Goal: Task Accomplishment & Management: Use online tool/utility

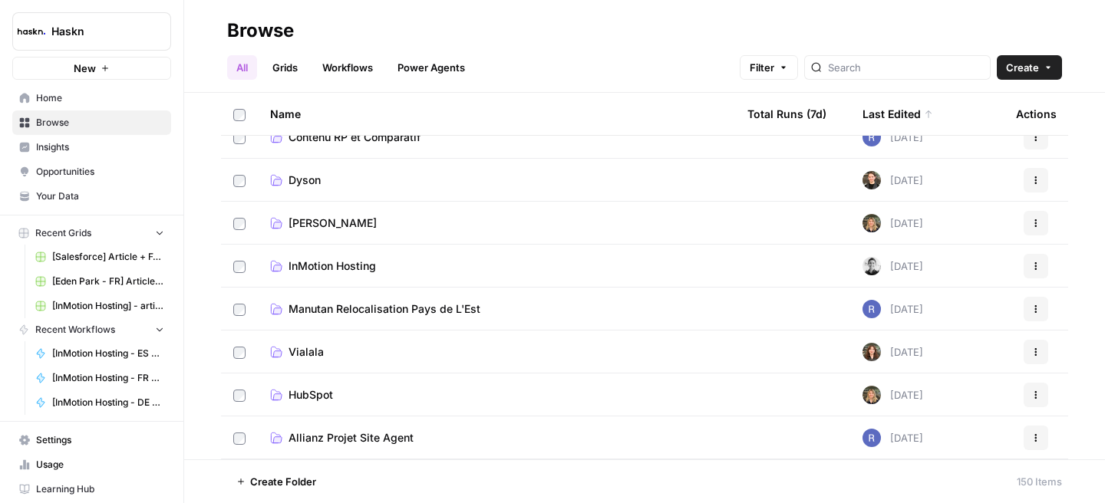
scroll to position [24, 0]
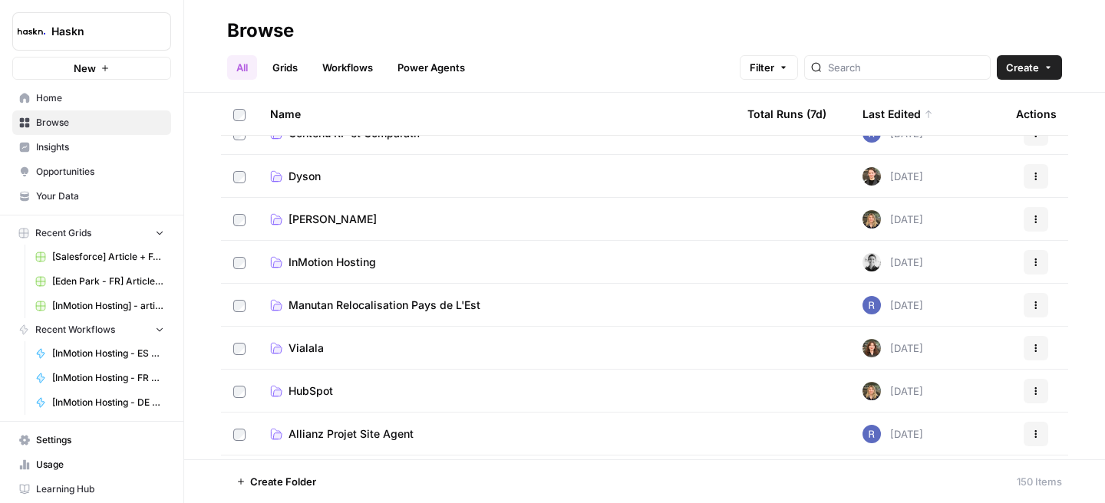
click at [397, 303] on span "Manutan Relocalisation Pays de L'Est" at bounding box center [385, 305] width 192 height 15
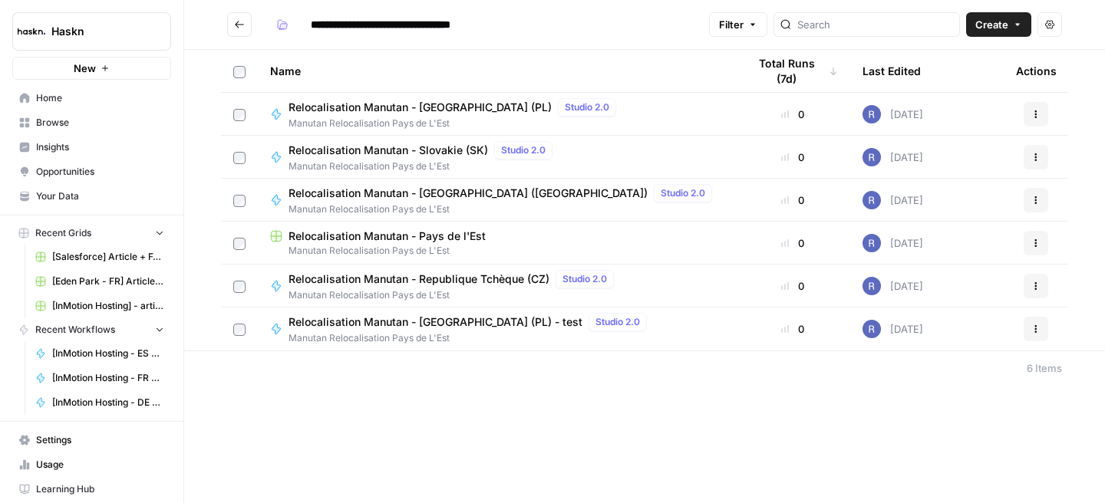
click at [451, 107] on span "Relocalisation Manutan - Poland (PL)" at bounding box center [420, 107] width 263 height 15
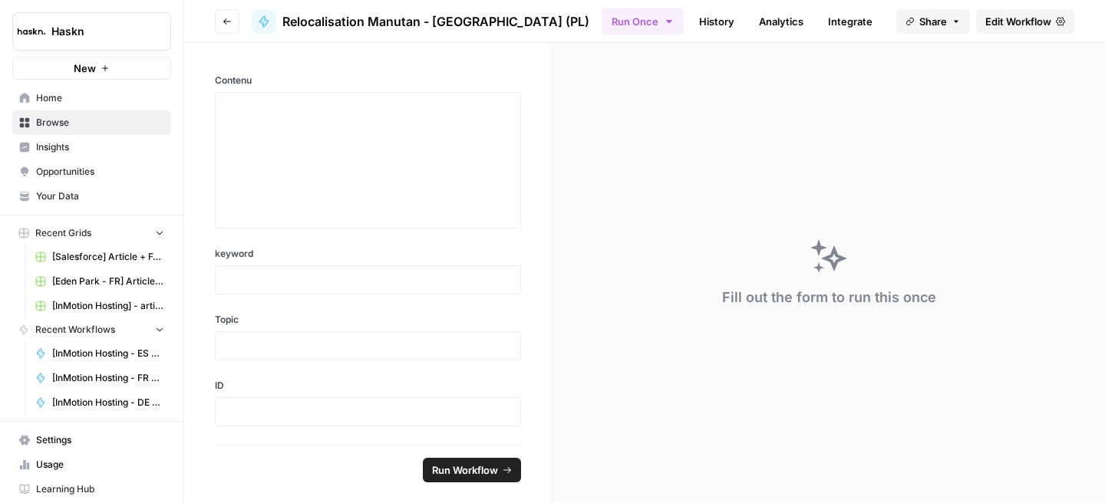
click at [986, 18] on span "Edit Workflow" at bounding box center [1018, 21] width 66 height 15
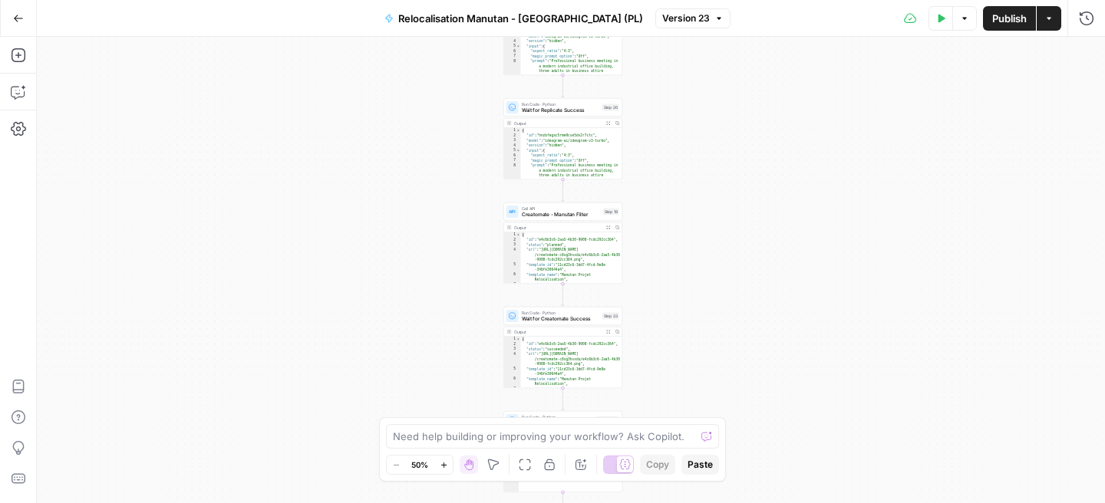
click at [15, 9] on button "Go Back" at bounding box center [19, 19] width 28 height 28
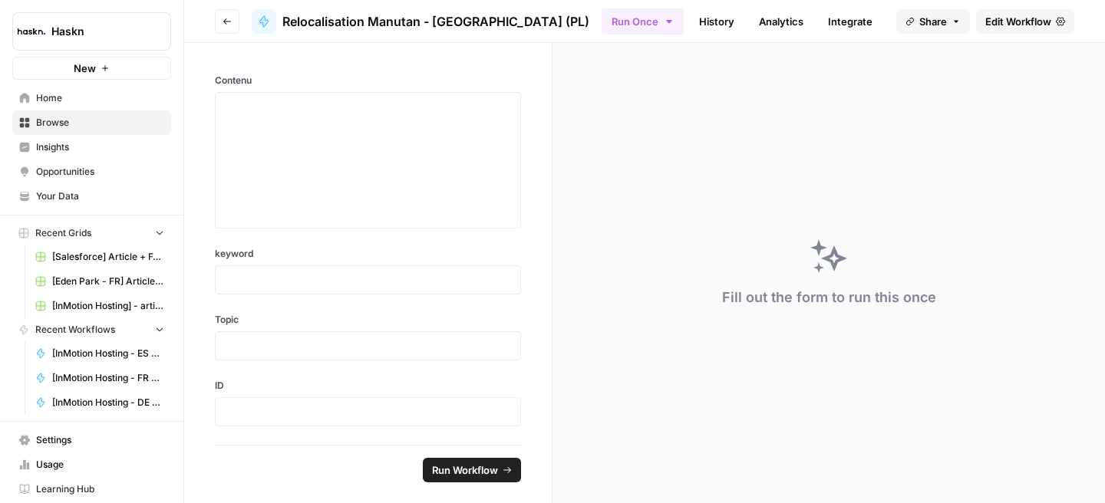
click at [226, 31] on button "Go back" at bounding box center [227, 21] width 25 height 25
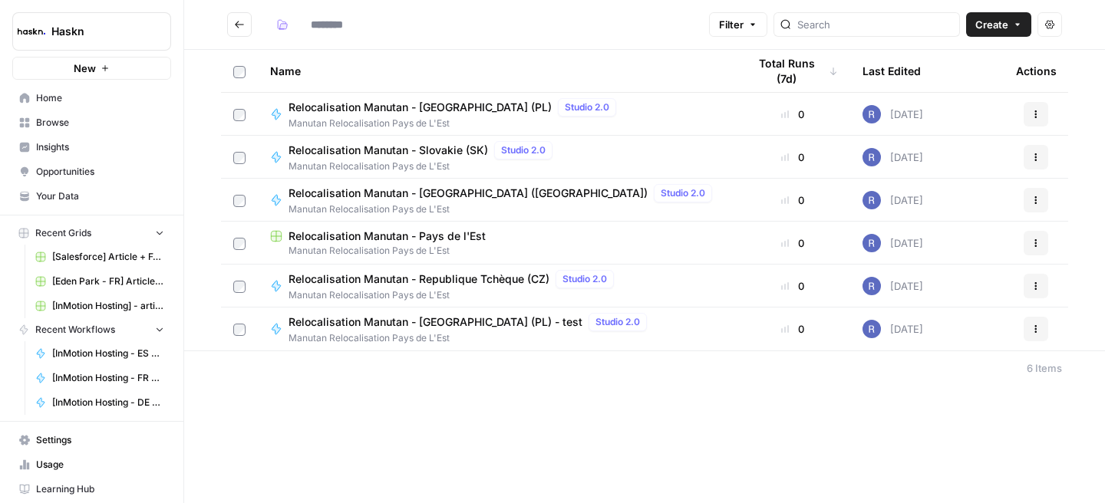
type input "**********"
click at [230, 28] on button "Go back" at bounding box center [239, 24] width 25 height 25
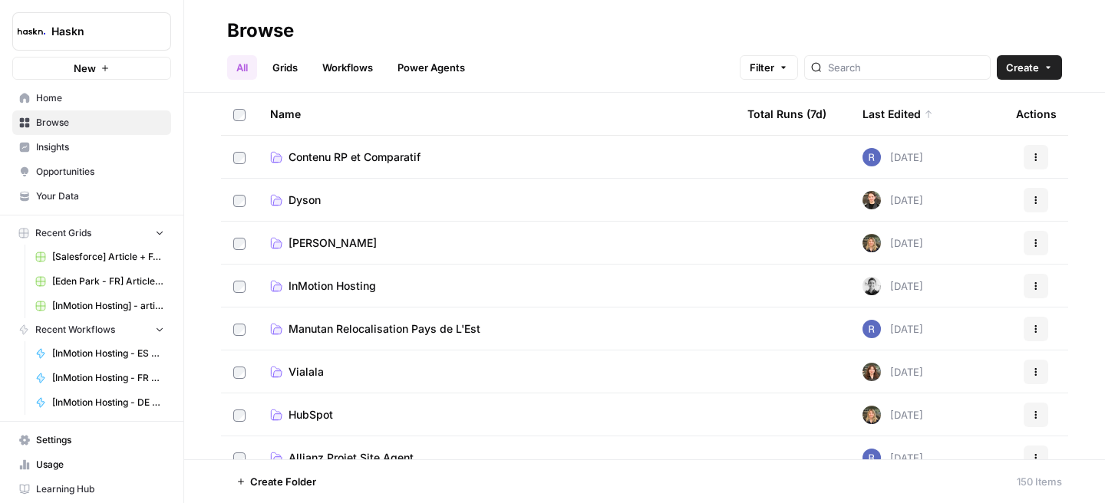
click at [384, 156] on span "Contenu RP et Comparatif" at bounding box center [355, 157] width 132 height 15
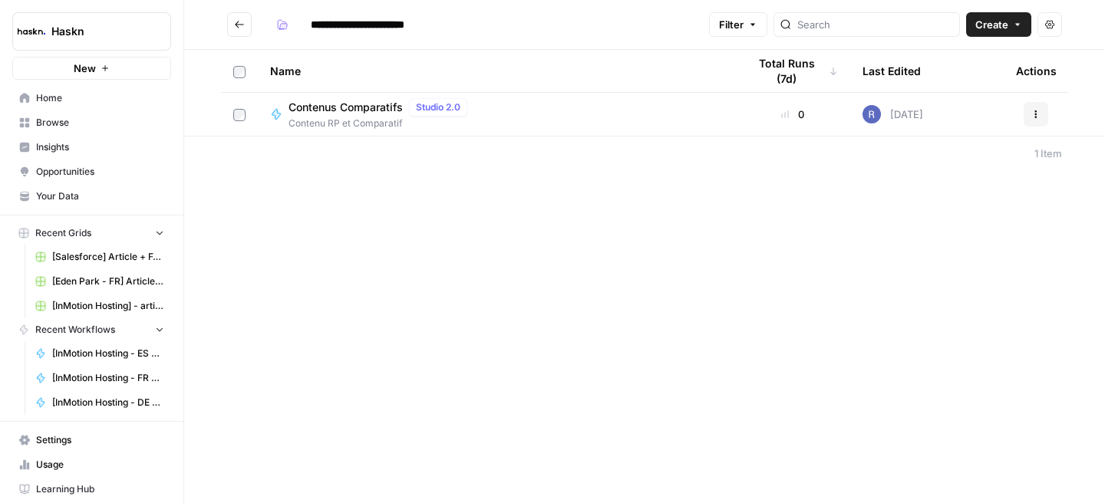
click at [239, 20] on icon "Go back" at bounding box center [239, 24] width 11 height 11
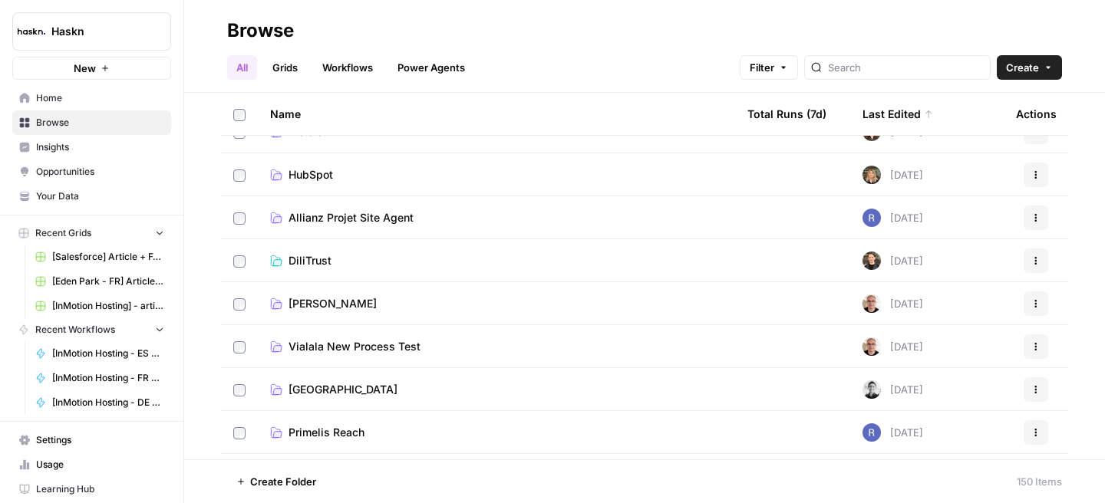
scroll to position [244, 0]
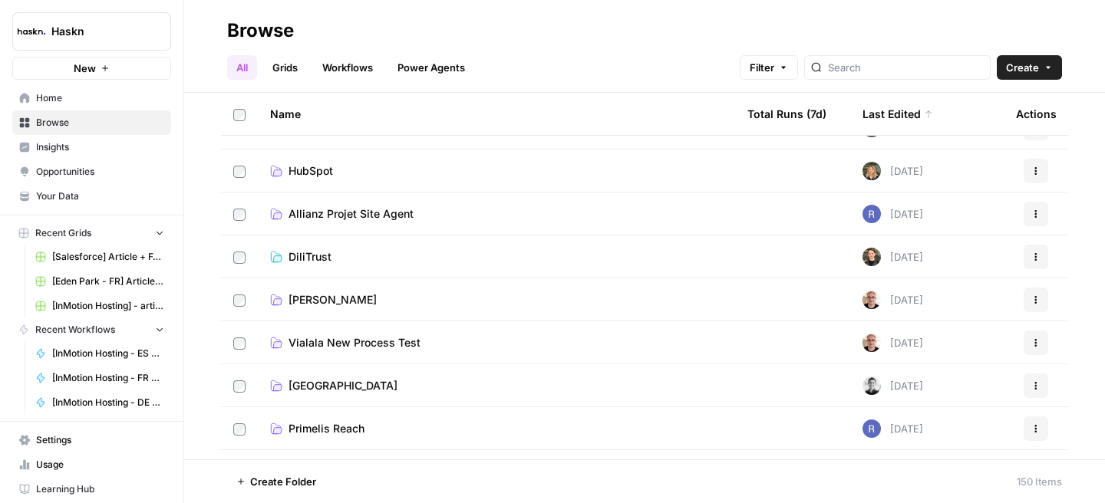
click at [309, 295] on span "[PERSON_NAME]" at bounding box center [333, 299] width 88 height 15
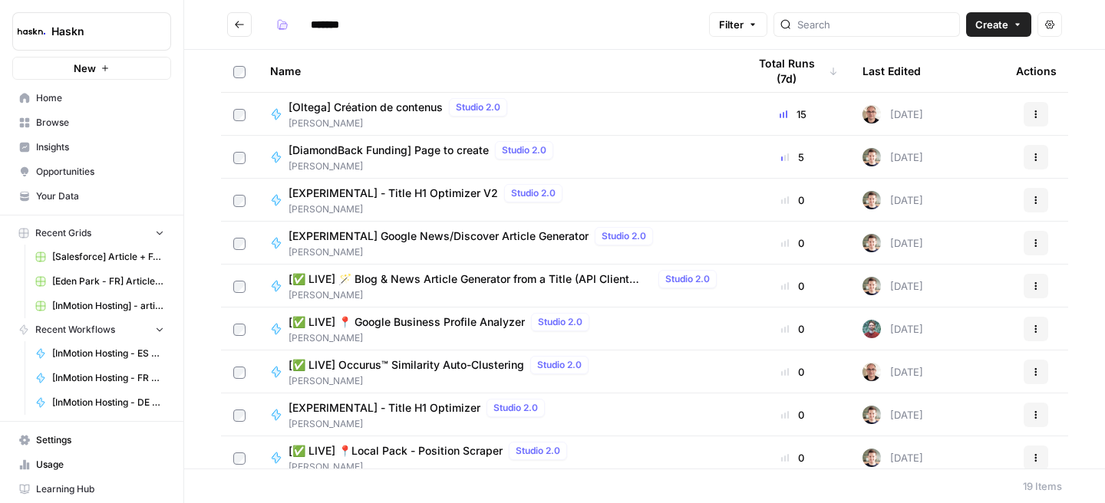
click at [389, 110] on span "[Oltega] Création de contenus" at bounding box center [366, 107] width 154 height 15
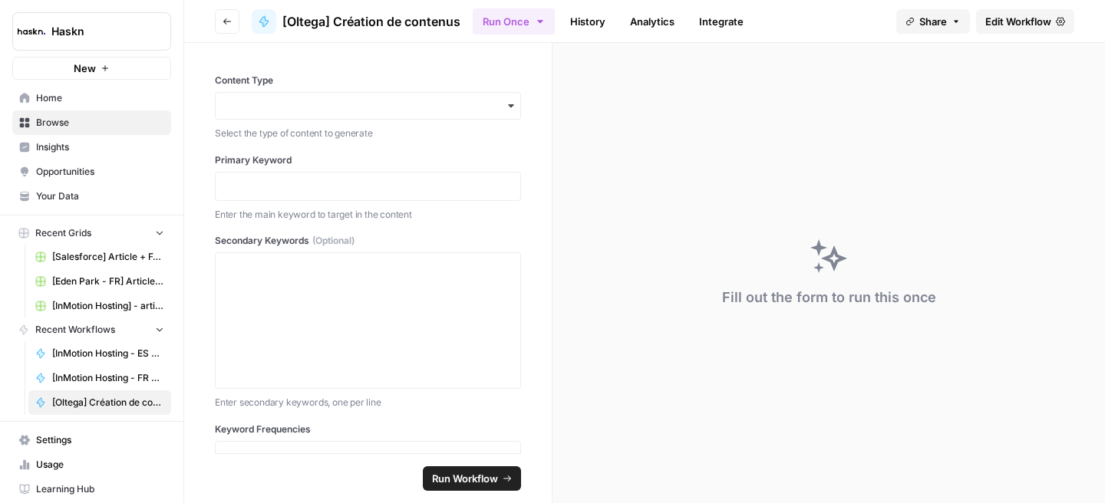
click at [998, 30] on link "Edit Workflow" at bounding box center [1025, 21] width 98 height 25
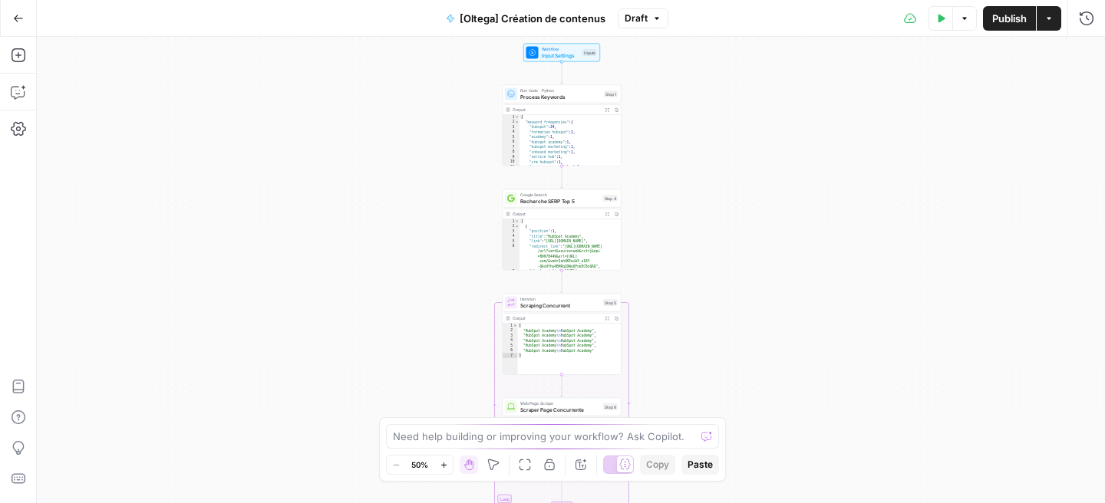
drag, startPoint x: 721, startPoint y: 170, endPoint x: 711, endPoint y: 354, distance: 184.4
click at [711, 354] on div "Workflow Input Settings Inputs Run Code · Python Process Keywords Step 1 Output…" at bounding box center [571, 270] width 1068 height 467
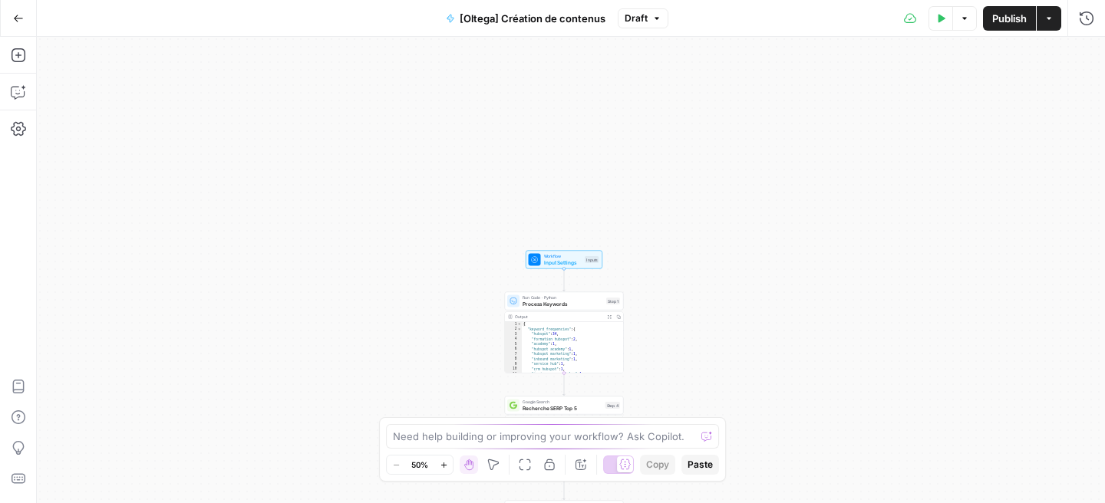
drag, startPoint x: 711, startPoint y: 234, endPoint x: 713, endPoint y: 441, distance: 207.2
click at [713, 441] on body "Haskn New Home Browse Insights Opportunities Your Data Recent Grids [Salesforce…" at bounding box center [552, 251] width 1105 height 503
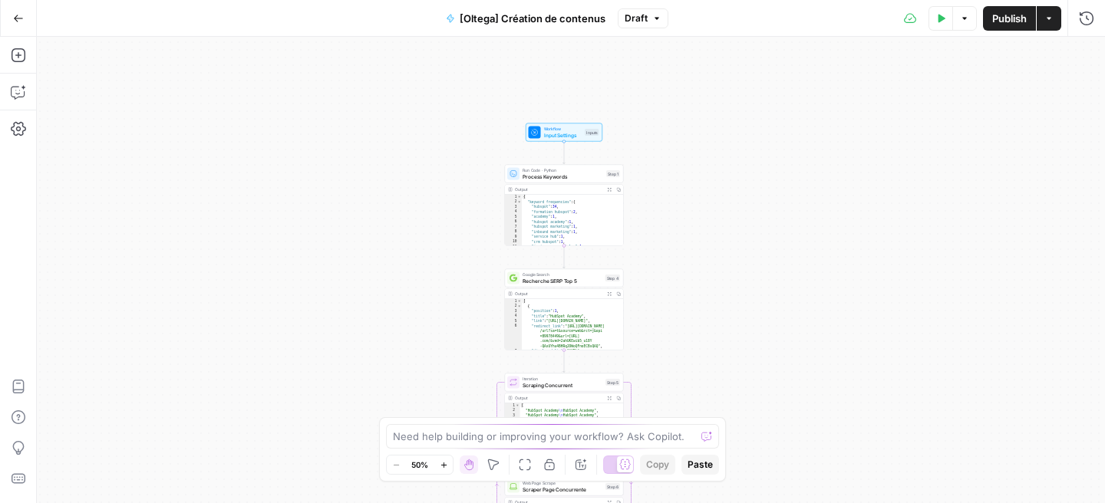
drag, startPoint x: 714, startPoint y: 320, endPoint x: 714, endPoint y: 193, distance: 127.4
click at [714, 193] on div "Workflow Input Settings Inputs Run Code · Python Process Keywords Step 1 Output…" at bounding box center [571, 270] width 1068 height 467
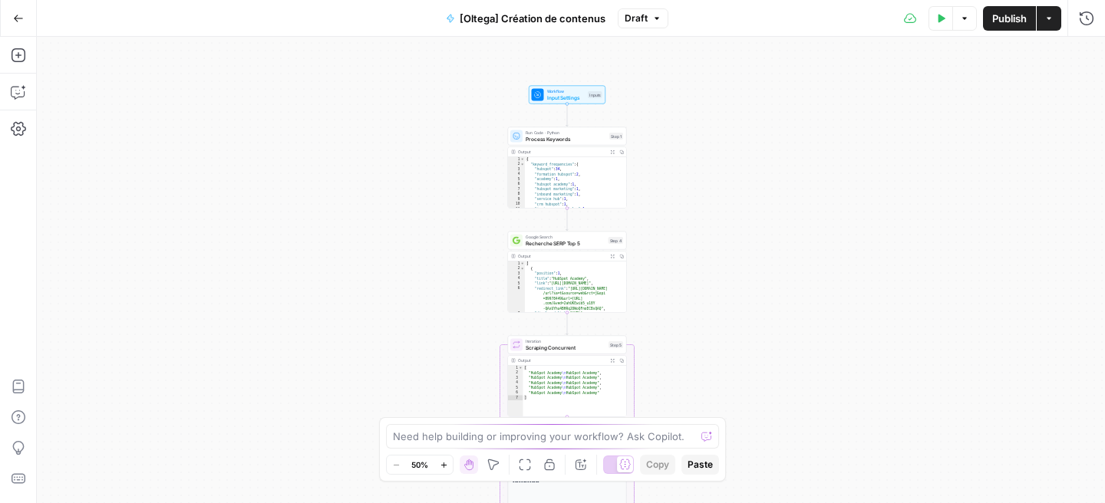
drag, startPoint x: 714, startPoint y: 193, endPoint x: 720, endPoint y: 140, distance: 53.2
click at [720, 140] on div "Workflow Input Settings Inputs Run Code · Python Process Keywords Step 1 Output…" at bounding box center [571, 270] width 1068 height 467
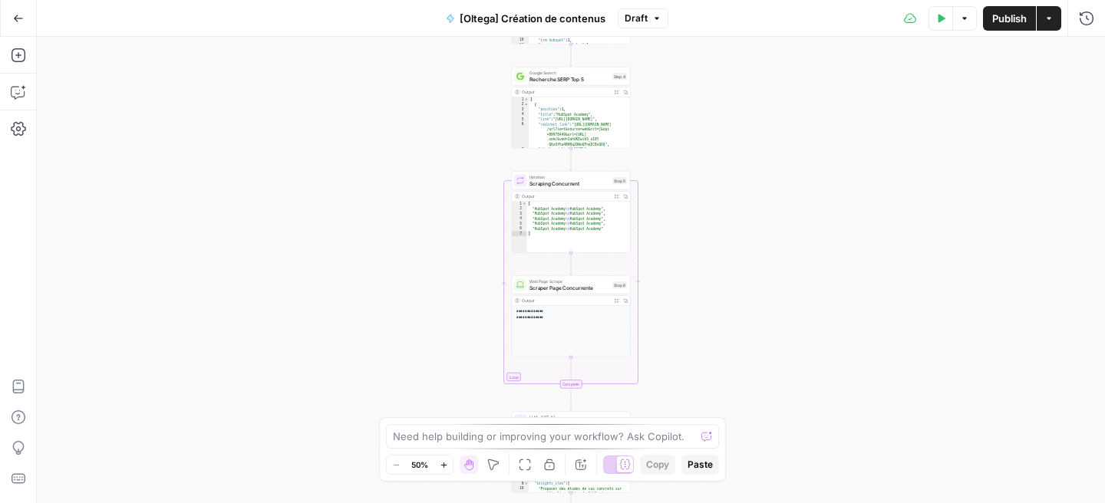
drag, startPoint x: 702, startPoint y: 276, endPoint x: 704, endPoint y: 120, distance: 155.8
click at [704, 120] on div "Workflow Input Settings Inputs Run Code · Python Process Keywords Step 1 Output…" at bounding box center [571, 270] width 1068 height 467
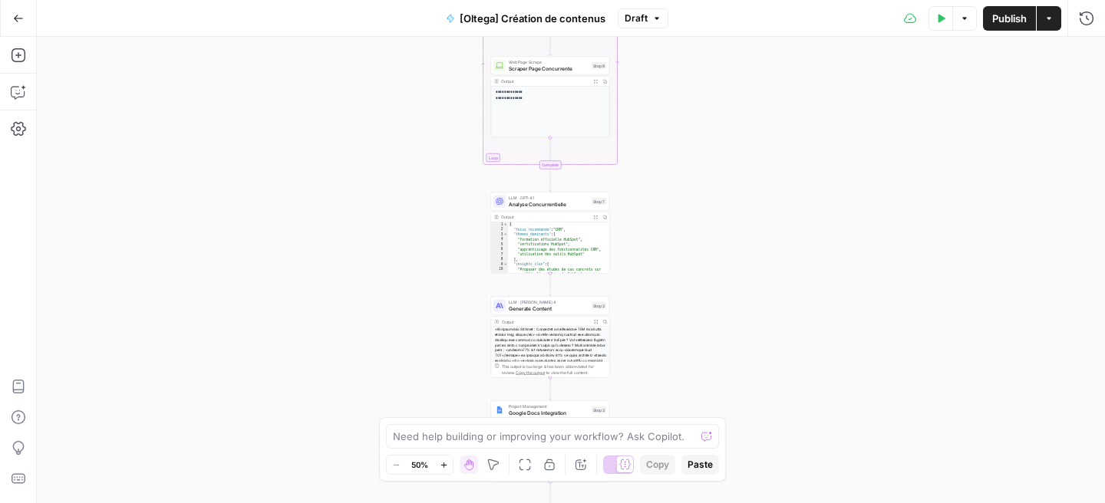
drag, startPoint x: 701, startPoint y: 210, endPoint x: 680, endPoint y: -7, distance: 217.5
click at [680, 0] on html "Haskn New Home Browse Insights Opportunities Your Data Recent Grids [Salesforce…" at bounding box center [552, 251] width 1105 height 503
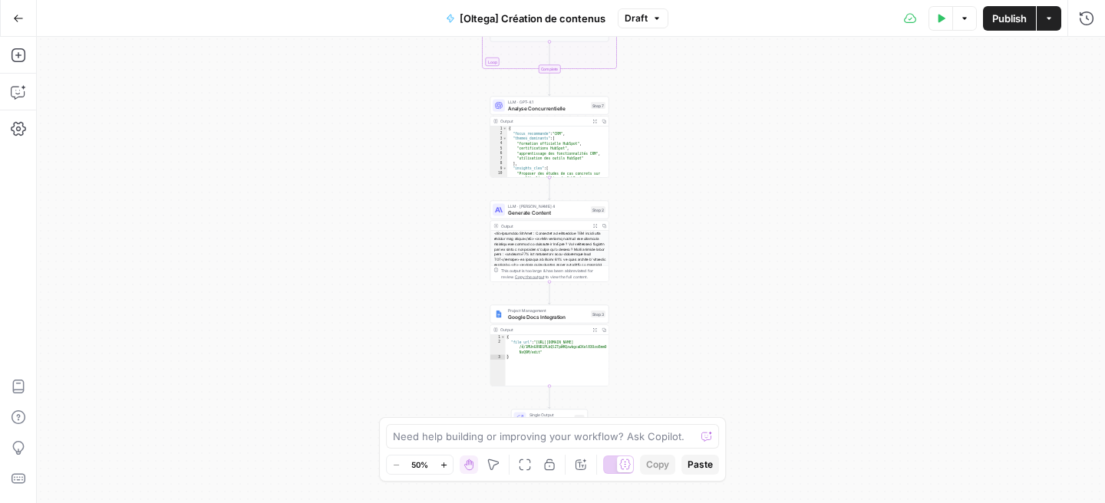
drag, startPoint x: 669, startPoint y: 164, endPoint x: 669, endPoint y: 68, distance: 95.9
click at [669, 68] on div "Workflow Input Settings Inputs Run Code · Python Process Keywords Step 1 Output…" at bounding box center [571, 270] width 1068 height 467
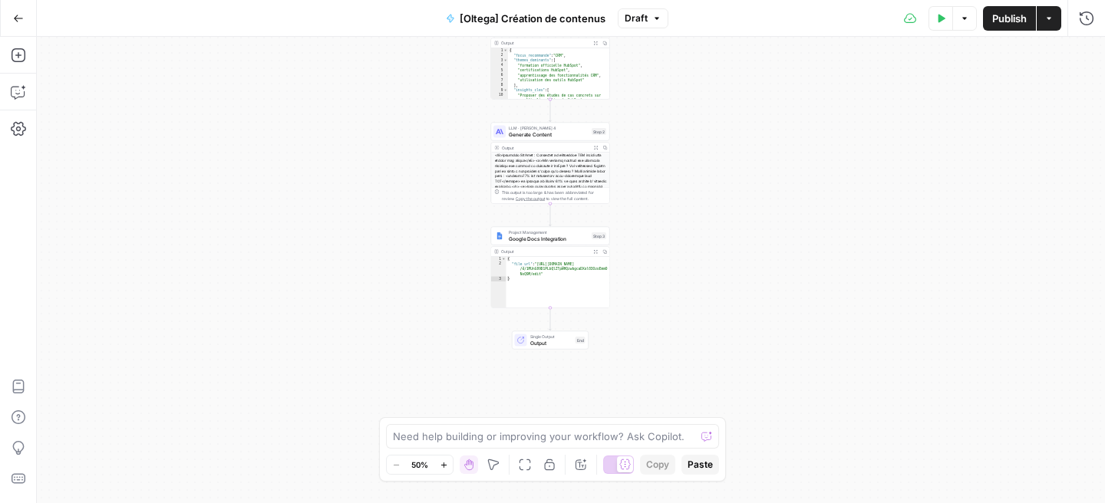
drag, startPoint x: 678, startPoint y: 187, endPoint x: 679, endPoint y: 113, distance: 74.4
click at [679, 113] on div "Workflow Input Settings Inputs Run Code · Python Process Keywords Step 1 Output…" at bounding box center [571, 270] width 1068 height 467
click at [28, 9] on button "Go Back" at bounding box center [19, 19] width 28 height 28
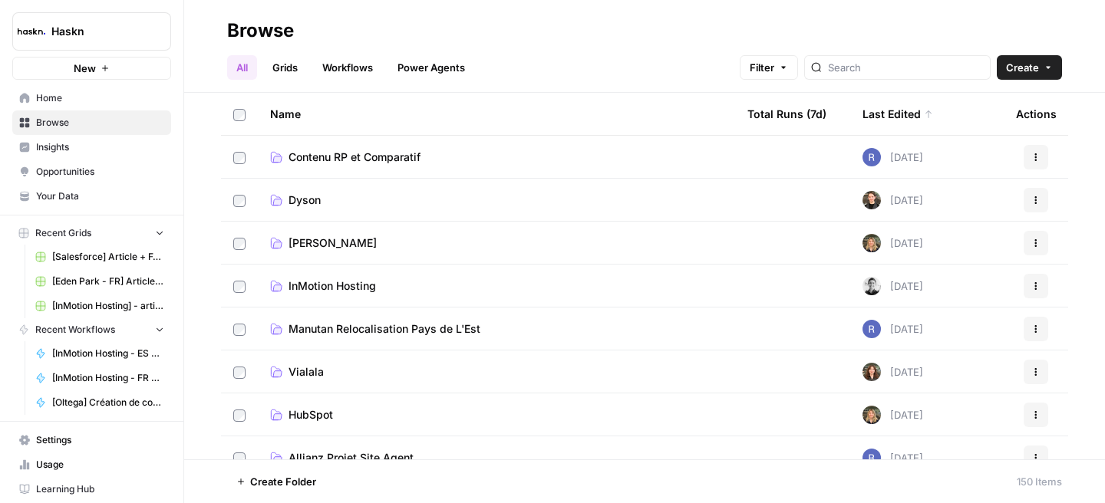
click at [335, 284] on span "InMotion Hosting" at bounding box center [332, 286] width 87 height 15
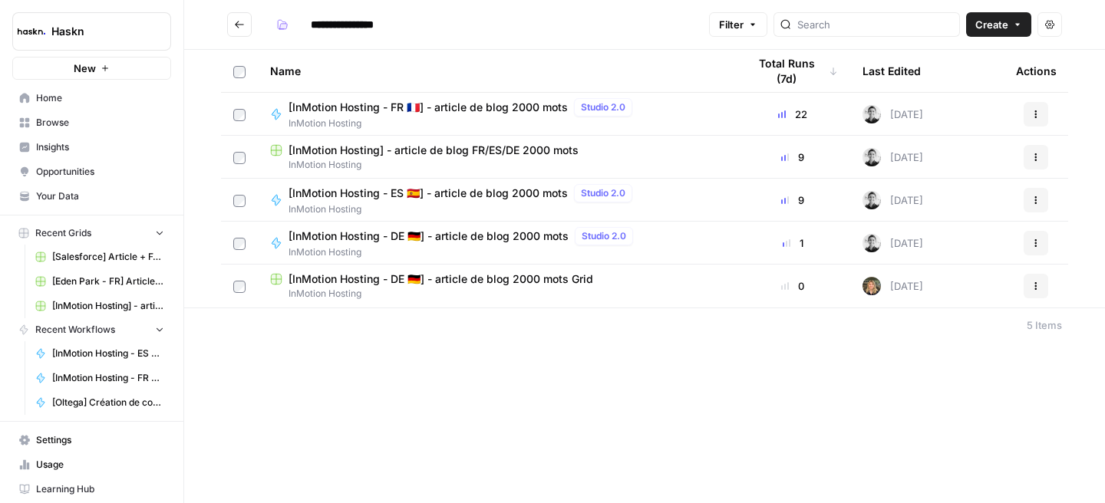
click at [437, 237] on span "[InMotion Hosting - DE 🇩🇪] - article de blog 2000 mots" at bounding box center [429, 236] width 280 height 15
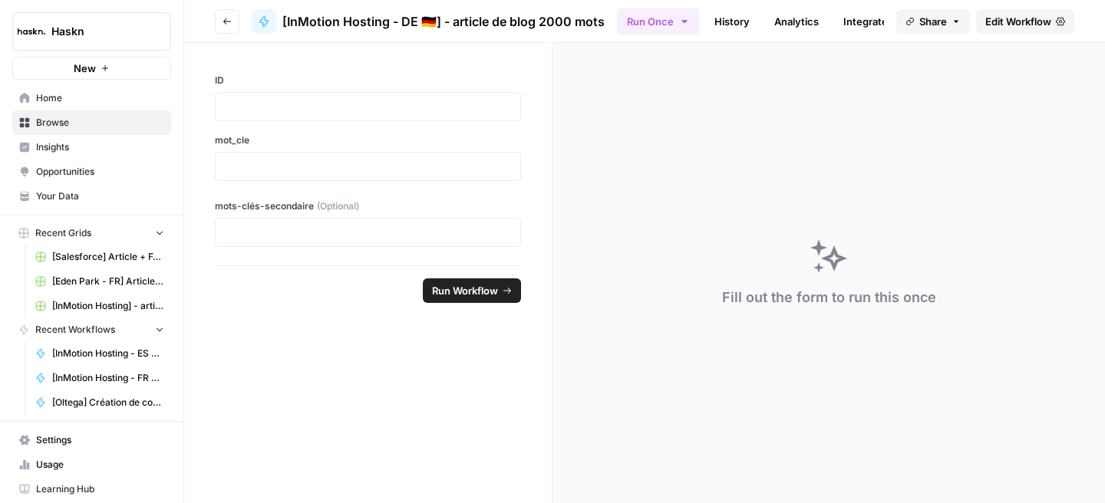
click at [986, 26] on span "Edit Workflow" at bounding box center [1018, 21] width 66 height 15
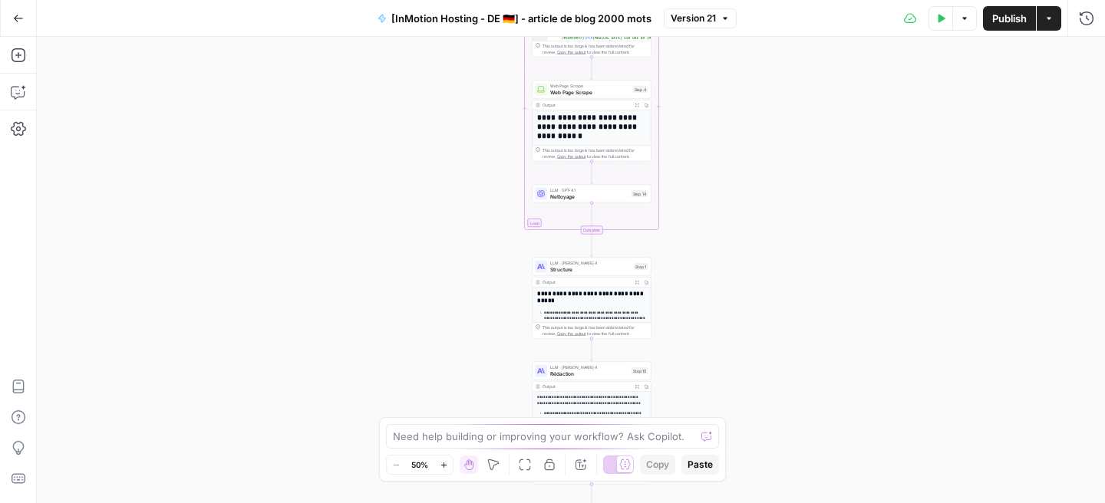
click at [939, 21] on icon "button" at bounding box center [942, 18] width 7 height 8
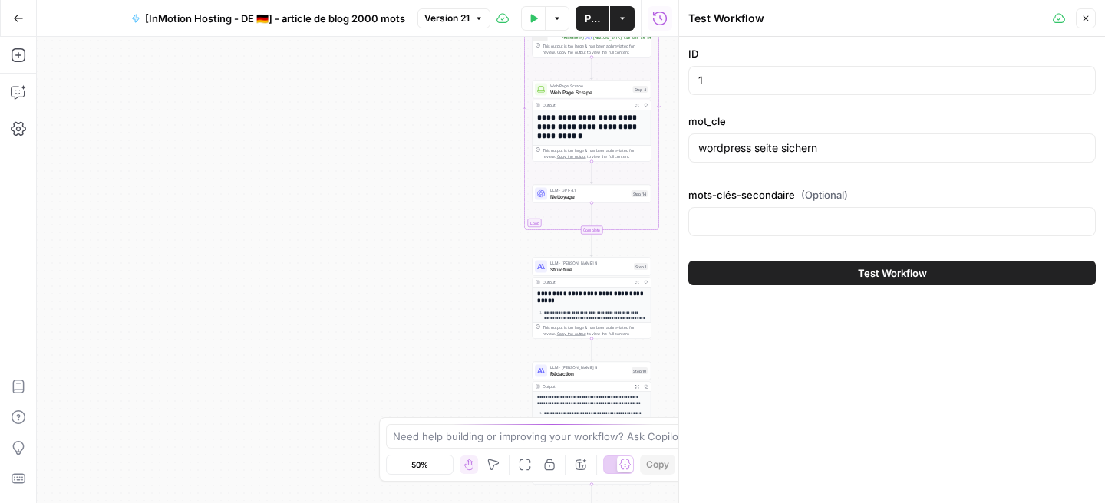
click at [846, 276] on button "Test Workflow" at bounding box center [892, 273] width 408 height 25
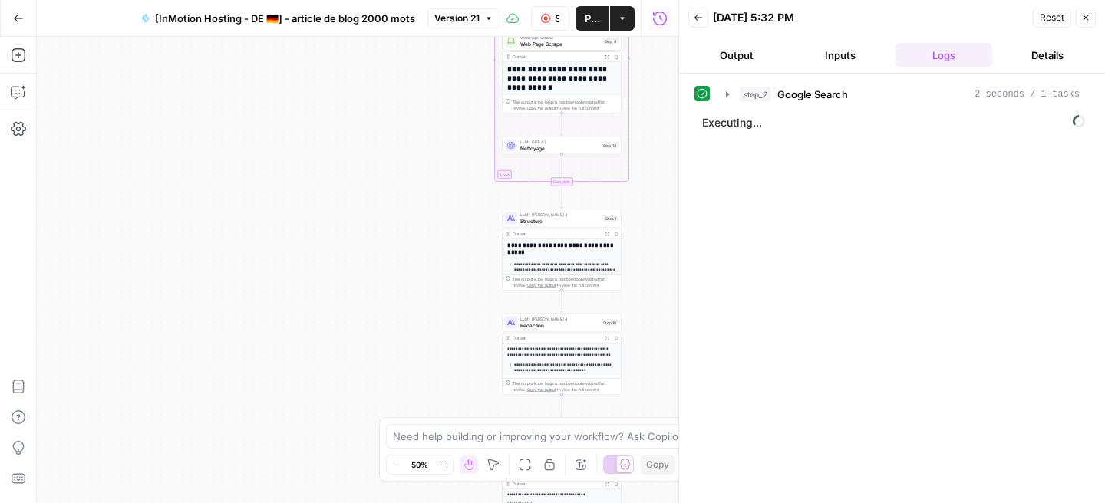
drag, startPoint x: 485, startPoint y: 302, endPoint x: 454, endPoint y: 253, distance: 57.9
click at [454, 253] on div "Workflow Input Settings Inputs Google Search Google Search Step 2 Output Expand…" at bounding box center [358, 270] width 642 height 467
click at [726, 95] on icon "button" at bounding box center [727, 93] width 3 height 5
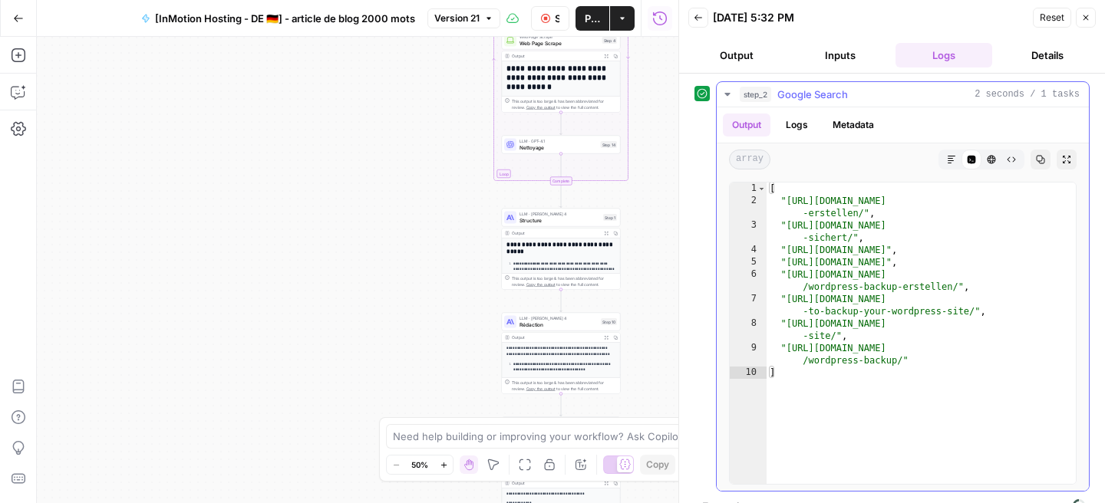
click at [720, 95] on button "step_2 Google Search 2 seconds / 1 tasks" at bounding box center [903, 94] width 372 height 25
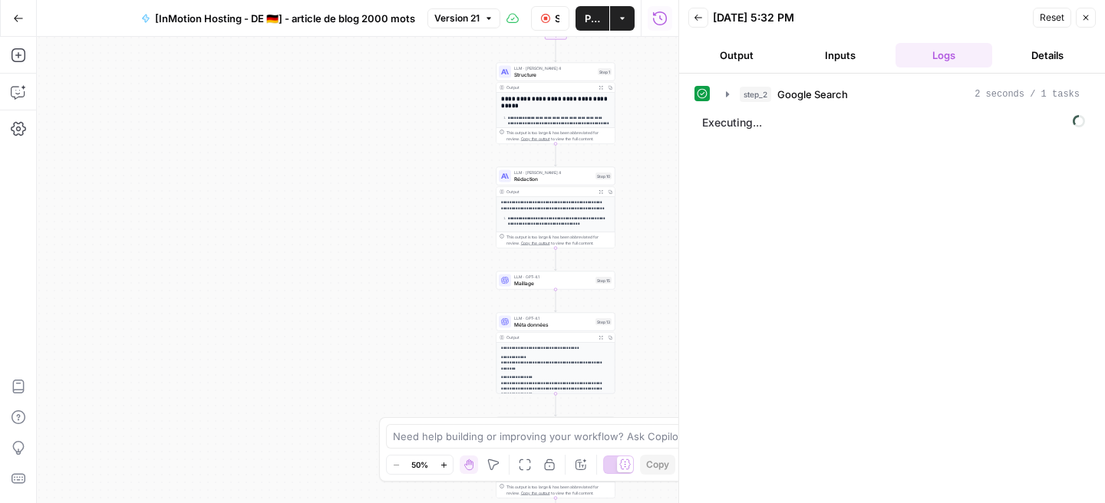
drag, startPoint x: 595, startPoint y: 183, endPoint x: 589, endPoint y: 37, distance: 145.9
click at [589, 37] on div "Complete" at bounding box center [556, 35] width 119 height 8
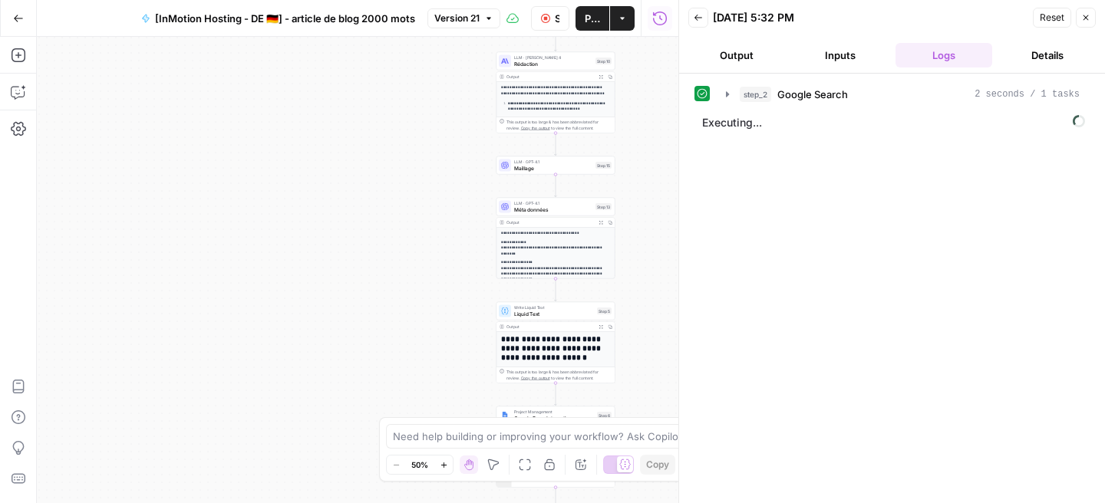
drag, startPoint x: 495, startPoint y: 268, endPoint x: 495, endPoint y: 137, distance: 131.2
click at [495, 137] on div "Workflow Input Settings Inputs Google Search Google Search Step 2 Output Expand…" at bounding box center [358, 270] width 642 height 467
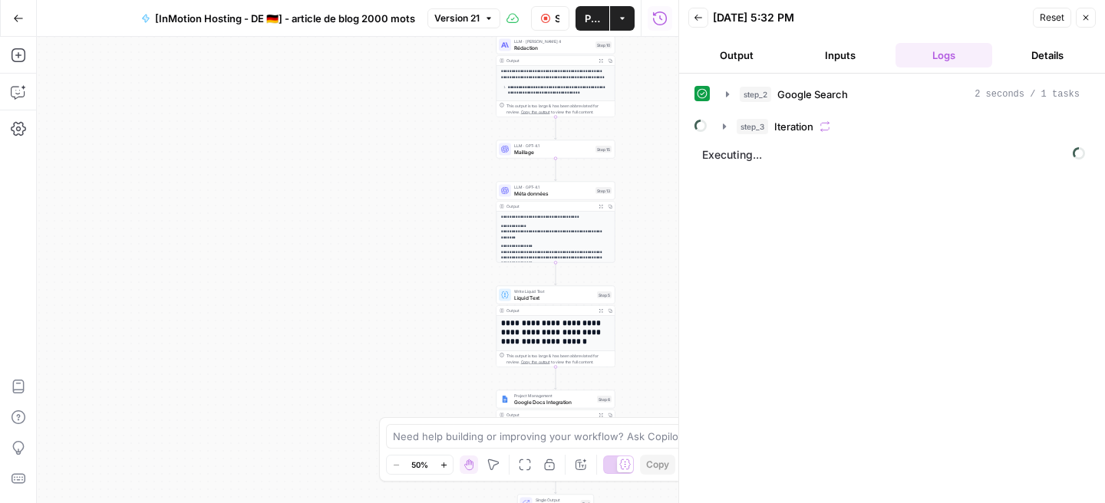
click at [522, 153] on span "Maillage" at bounding box center [553, 152] width 78 height 8
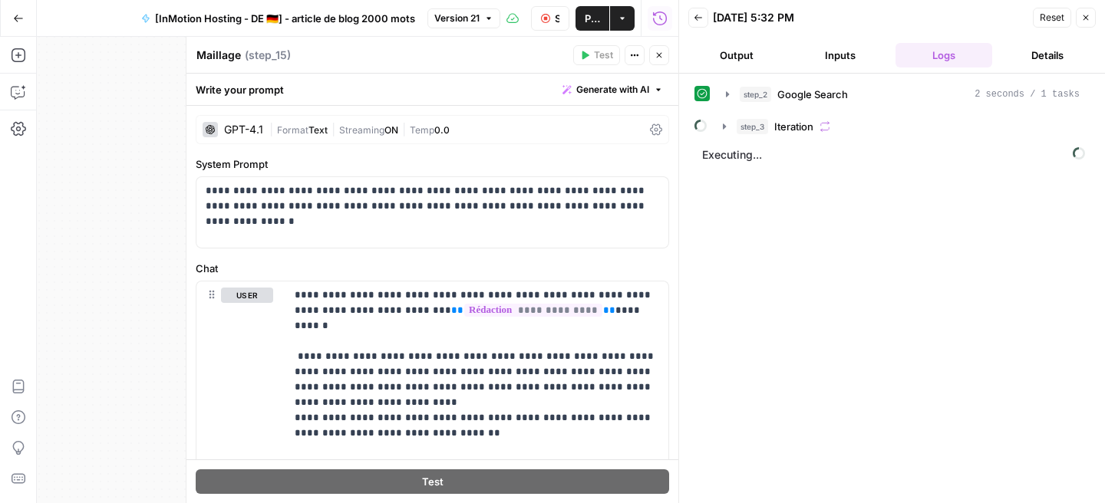
scroll to position [1, 0]
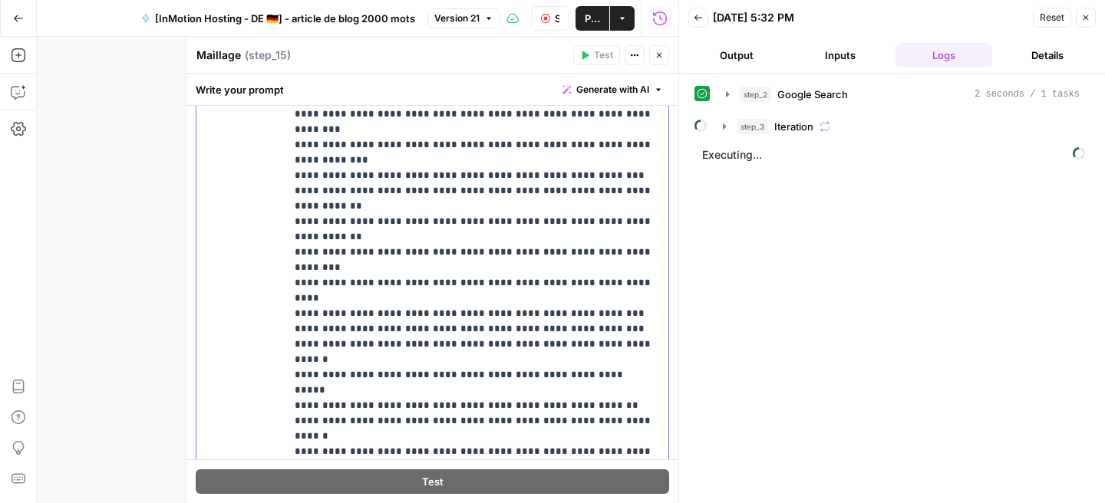
scroll to position [647, 0]
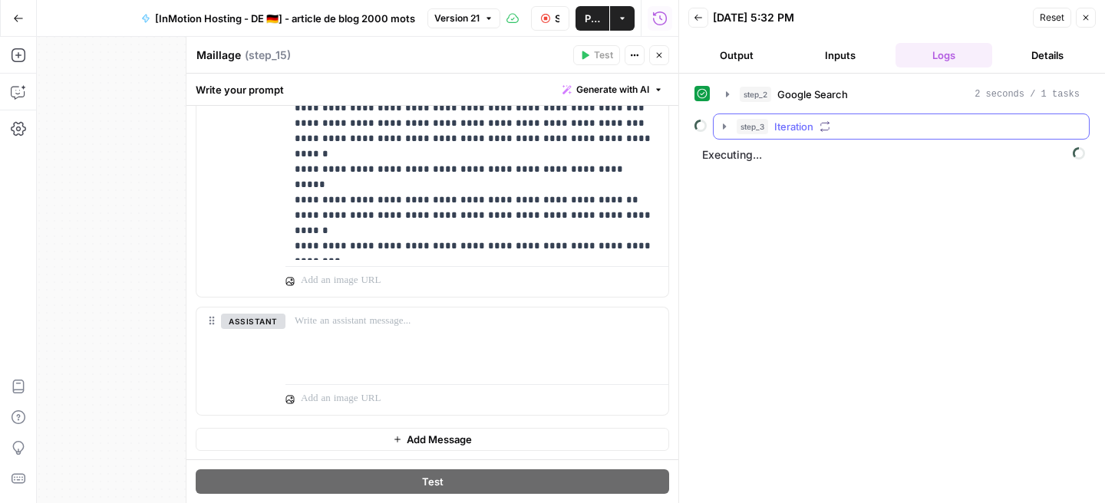
click at [726, 132] on icon "button" at bounding box center [724, 126] width 12 height 12
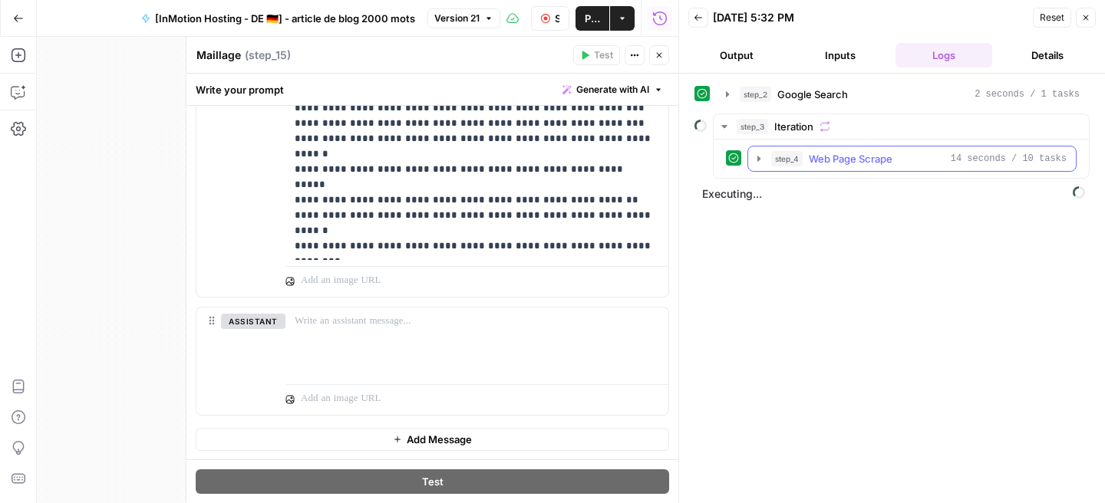
click at [757, 162] on icon "button" at bounding box center [759, 159] width 12 height 12
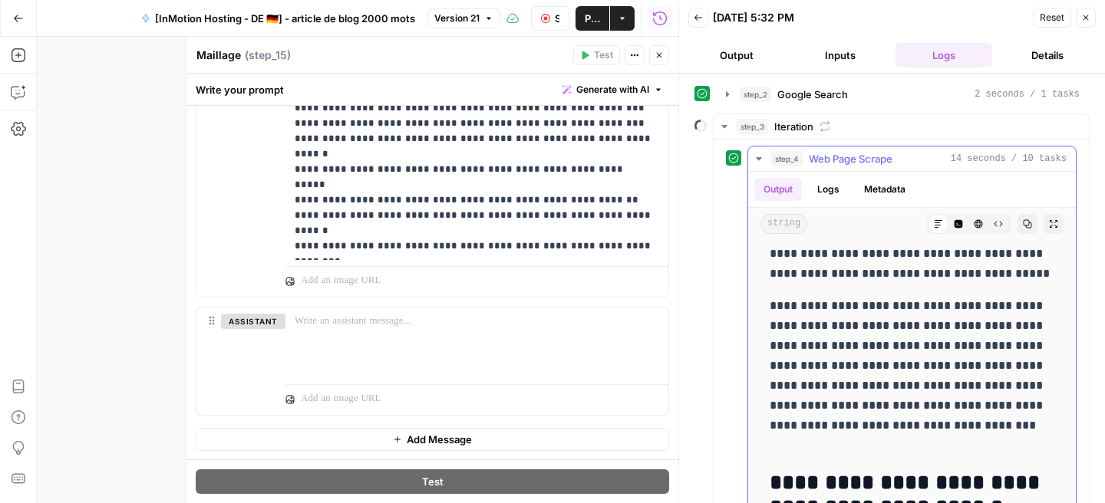
scroll to position [8375, 0]
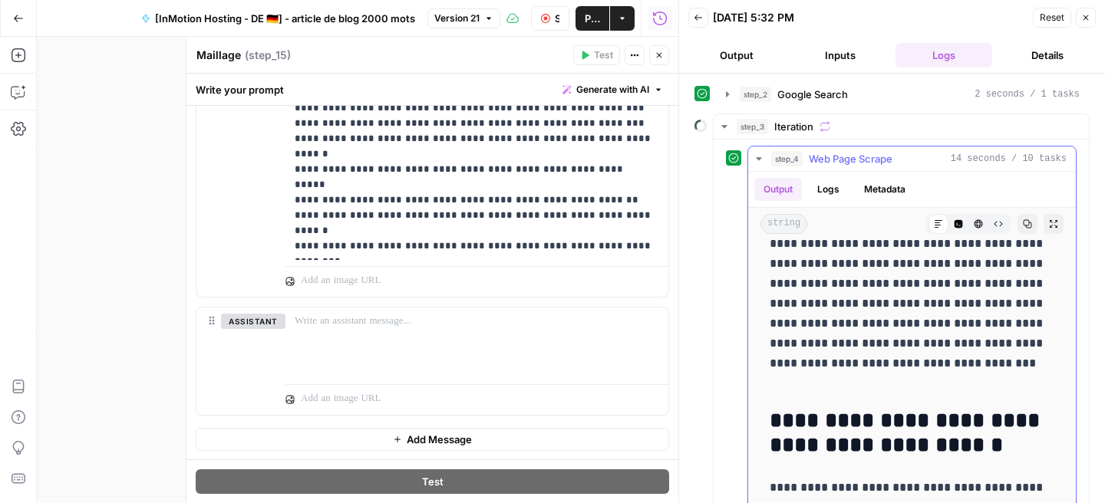
click at [758, 158] on icon "button" at bounding box center [758, 158] width 5 height 3
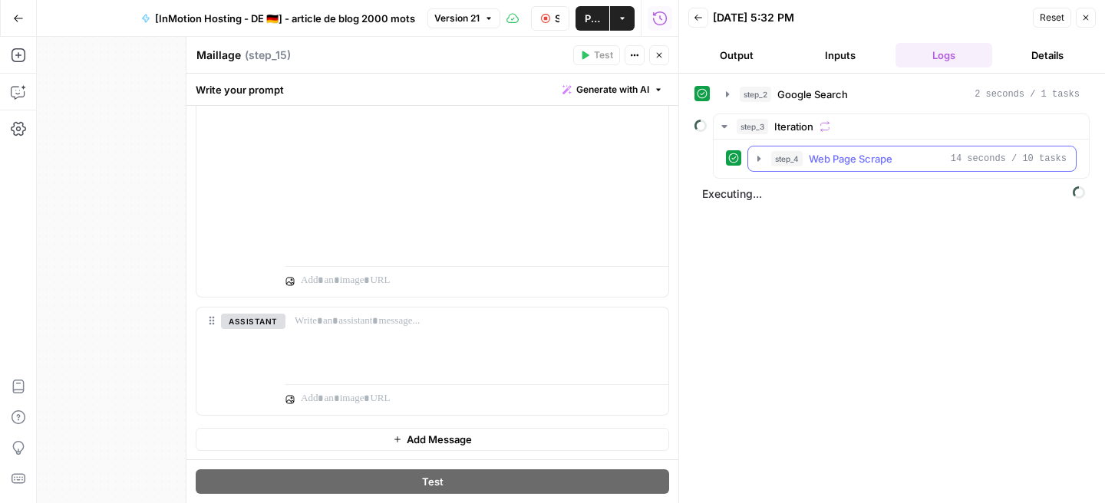
click at [757, 160] on icon "button" at bounding box center [759, 159] width 12 height 12
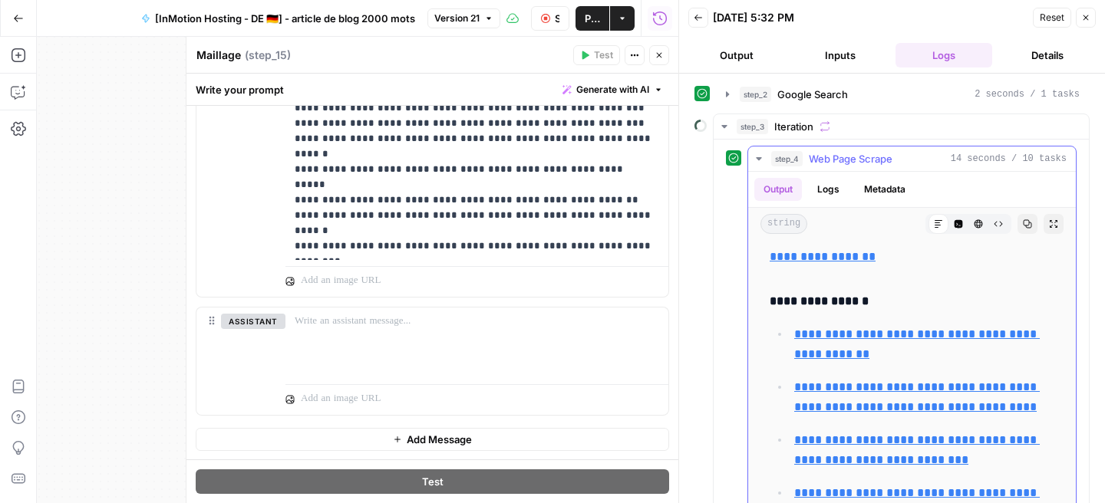
scroll to position [13403, 0]
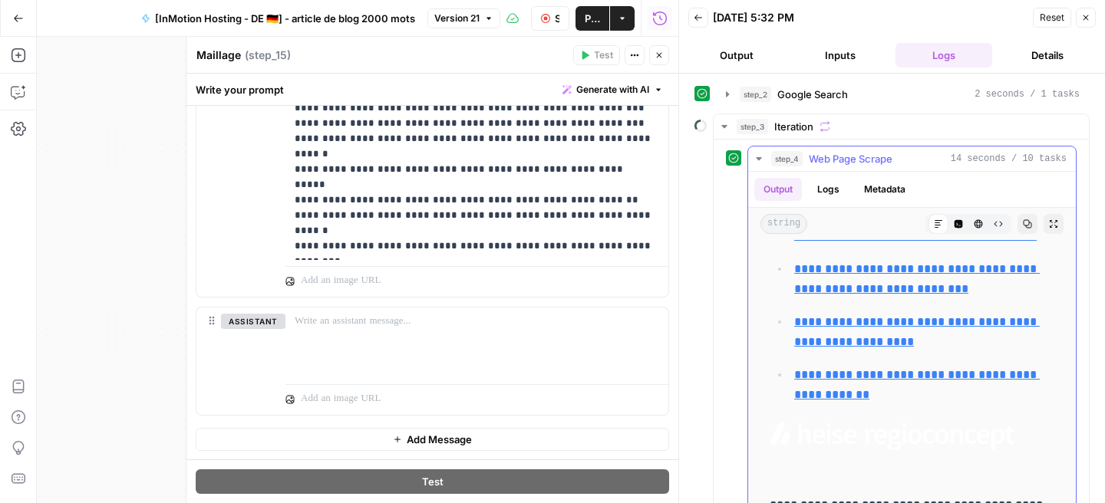
click at [760, 161] on icon "button" at bounding box center [759, 159] width 12 height 12
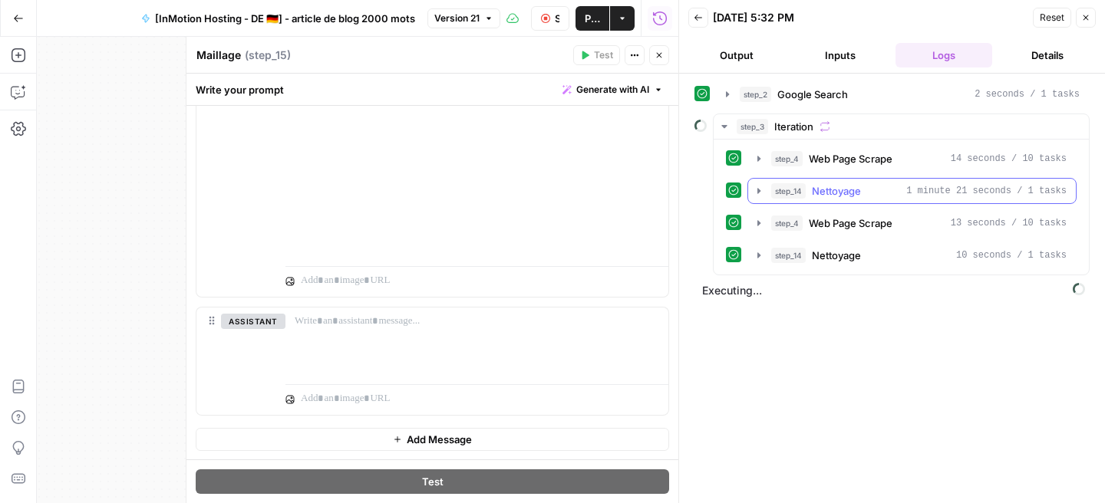
click at [758, 191] on icon "button" at bounding box center [758, 190] width 3 height 5
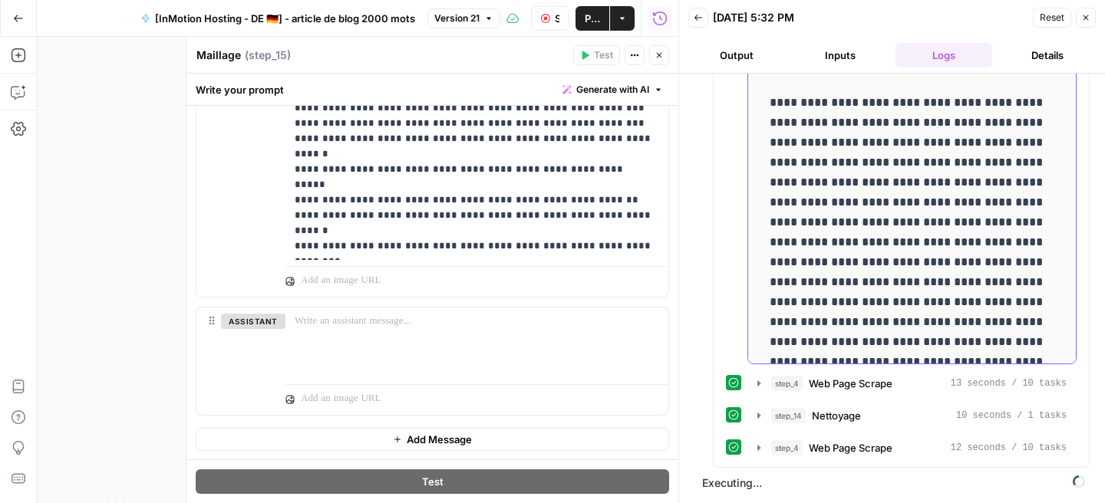
scroll to position [0, 0]
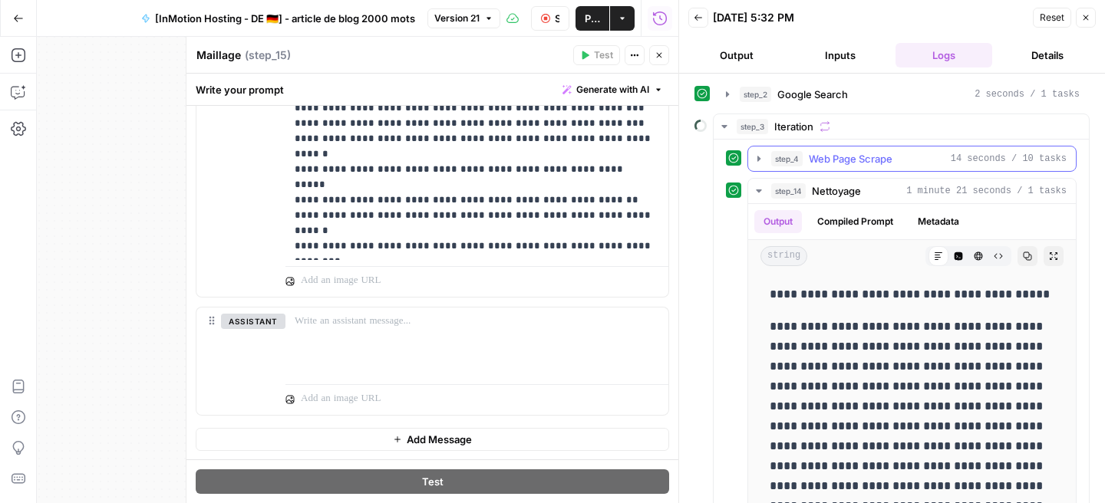
click at [757, 160] on icon "button" at bounding box center [759, 159] width 12 height 12
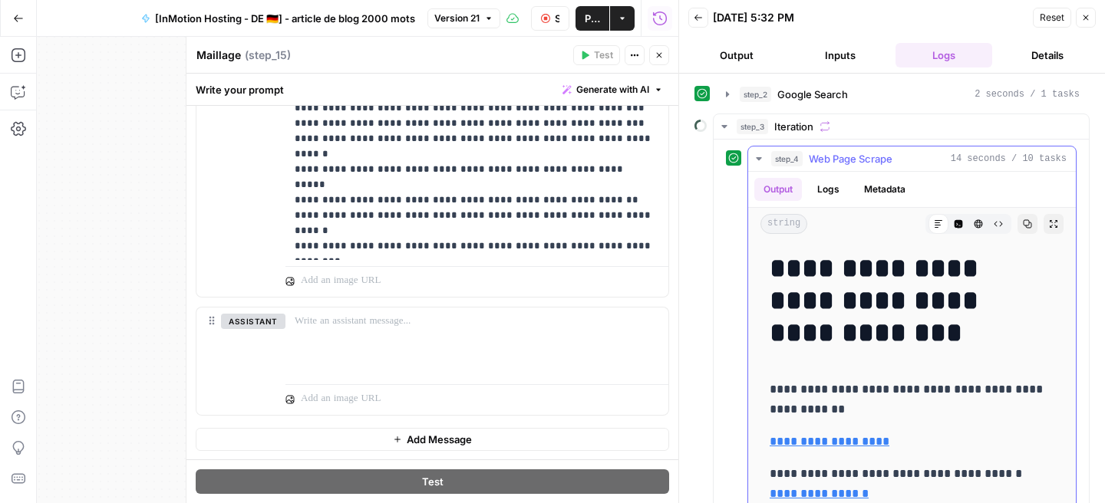
click at [757, 160] on icon "button" at bounding box center [759, 159] width 12 height 12
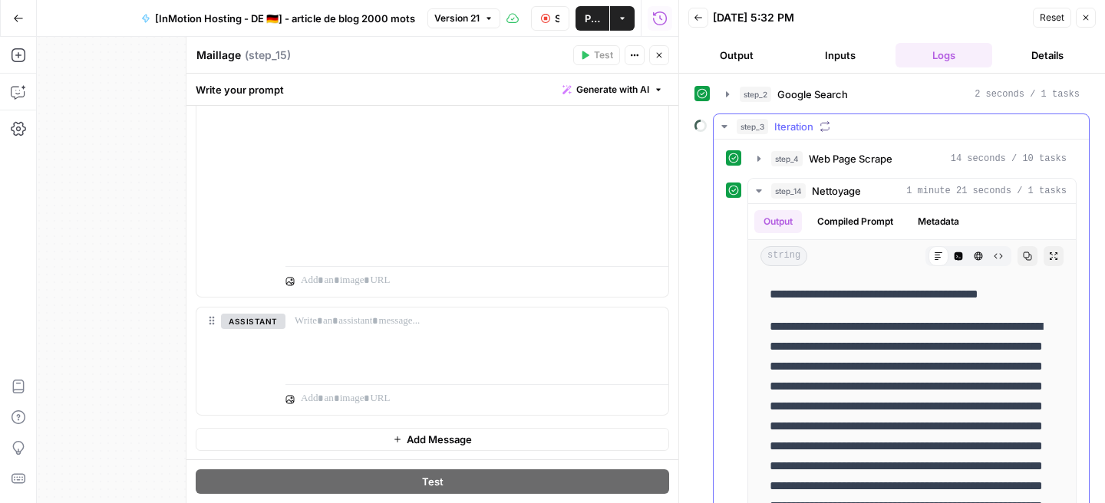
click at [724, 131] on icon "button" at bounding box center [724, 126] width 12 height 12
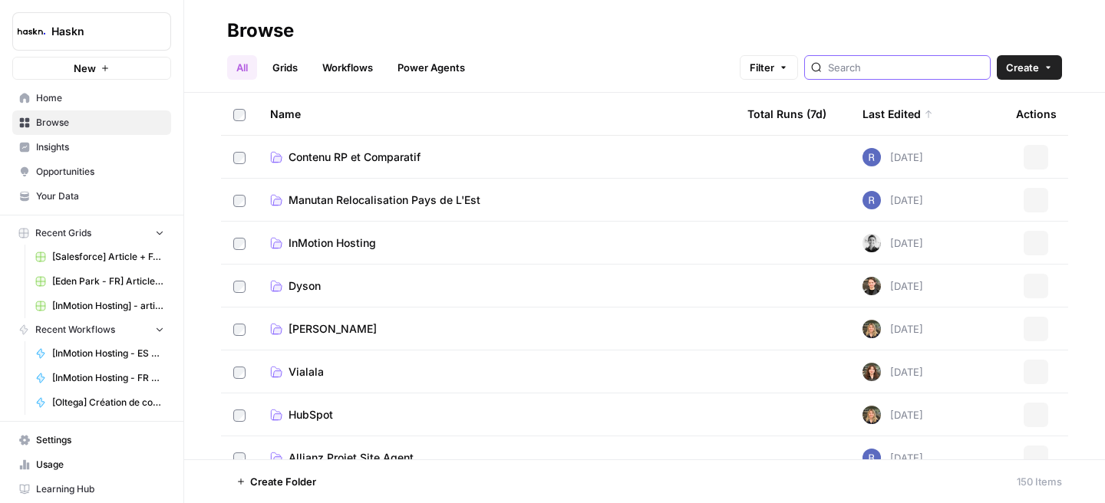
click at [890, 61] on input "search" at bounding box center [906, 67] width 156 height 15
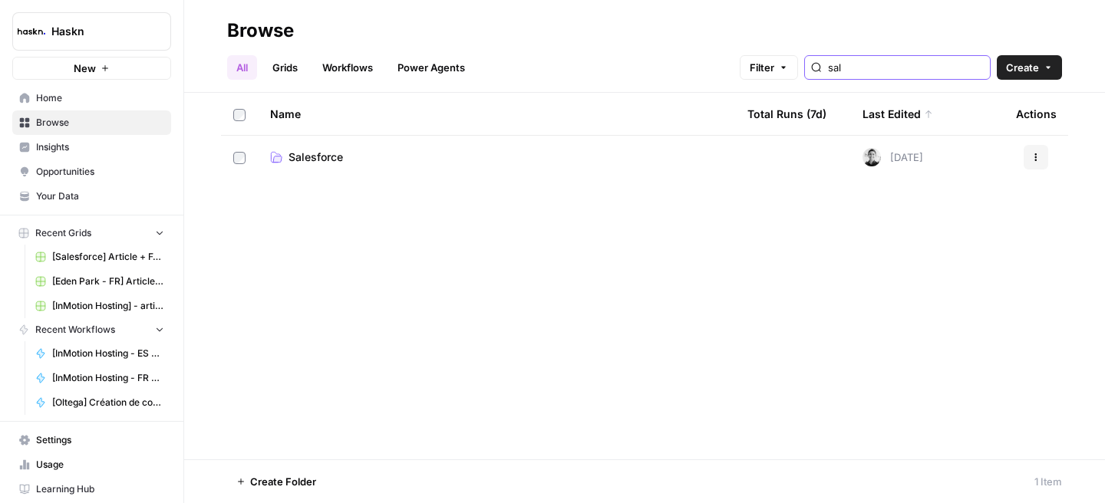
type input "sal"
click at [411, 163] on link "Salesforce" at bounding box center [496, 157] width 453 height 15
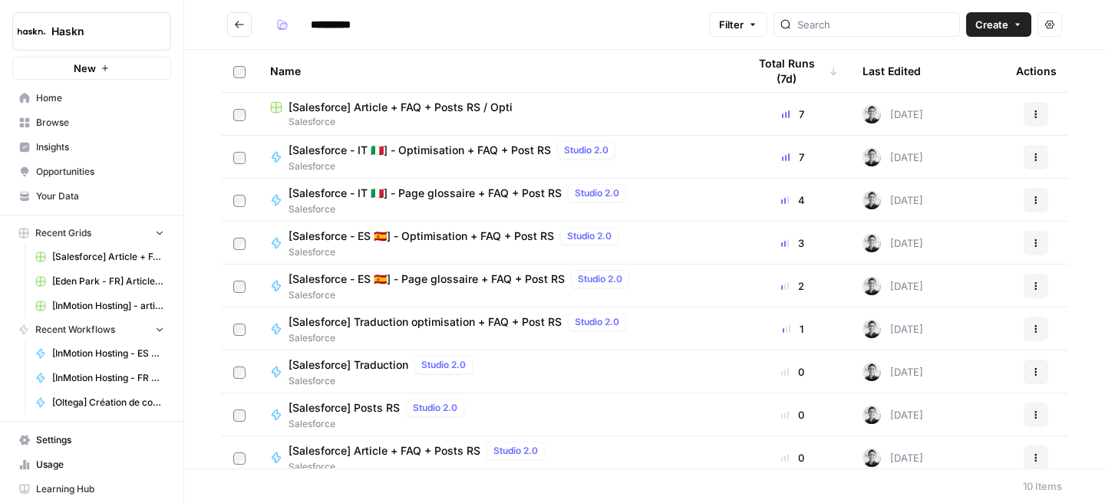
click at [419, 150] on span "[Salesforce - IT 🇮🇹] - Optimisation + FAQ + Post RS" at bounding box center [420, 150] width 262 height 15
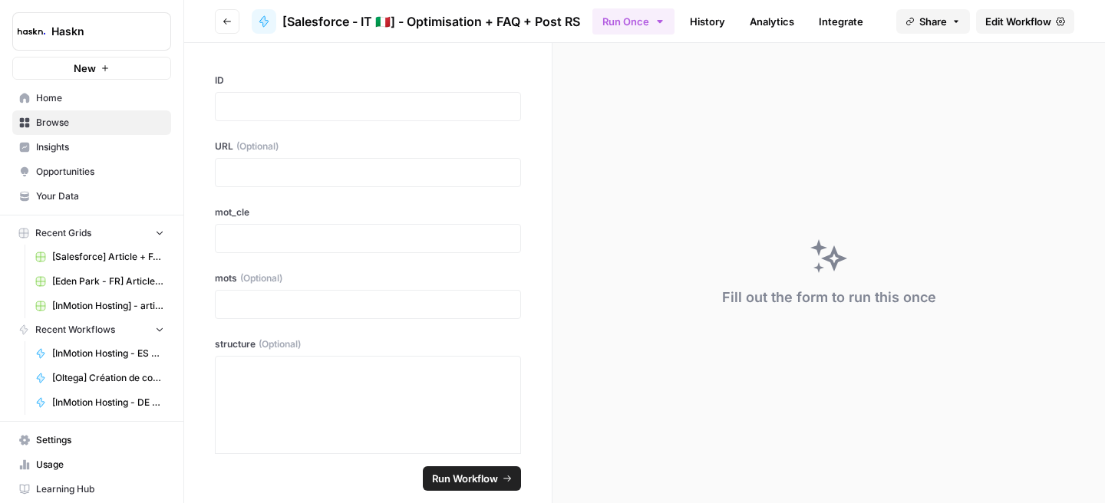
click at [1014, 18] on span "Edit Workflow" at bounding box center [1018, 21] width 66 height 15
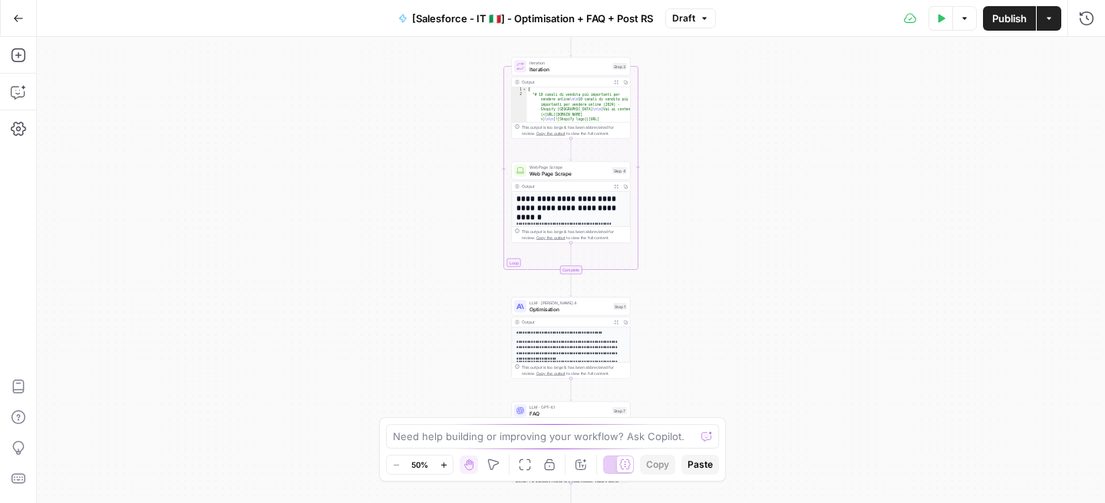
click at [14, 13] on icon "button" at bounding box center [18, 18] width 11 height 11
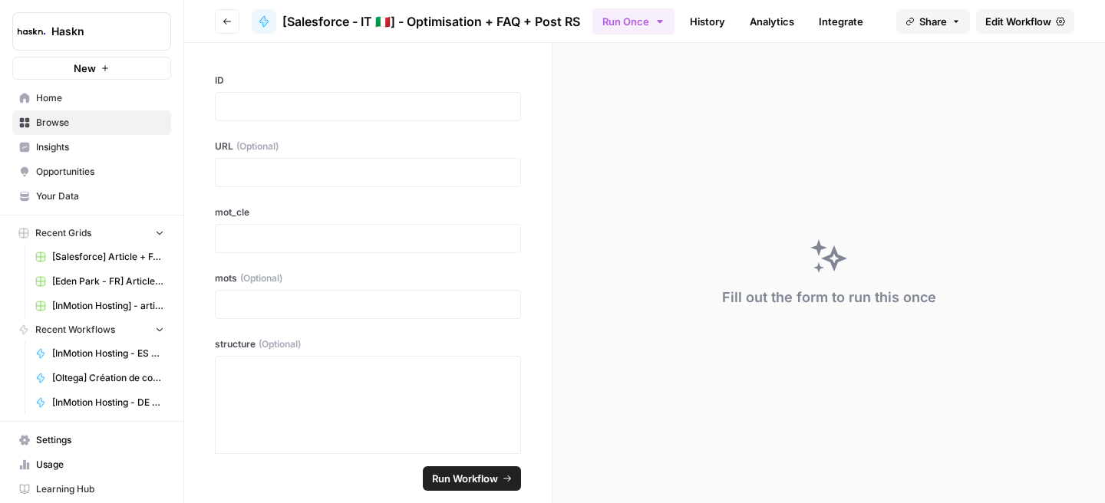
click at [216, 16] on button "Go back" at bounding box center [227, 21] width 25 height 25
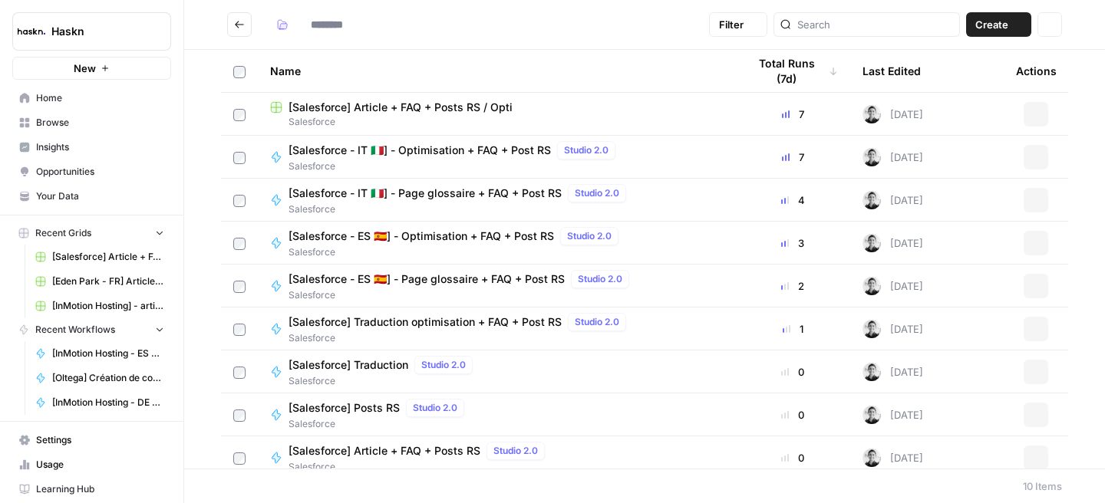
type input "**********"
click at [510, 329] on span "[Salesforce] Traduction optimisation + FAQ + Post RS" at bounding box center [425, 322] width 273 height 15
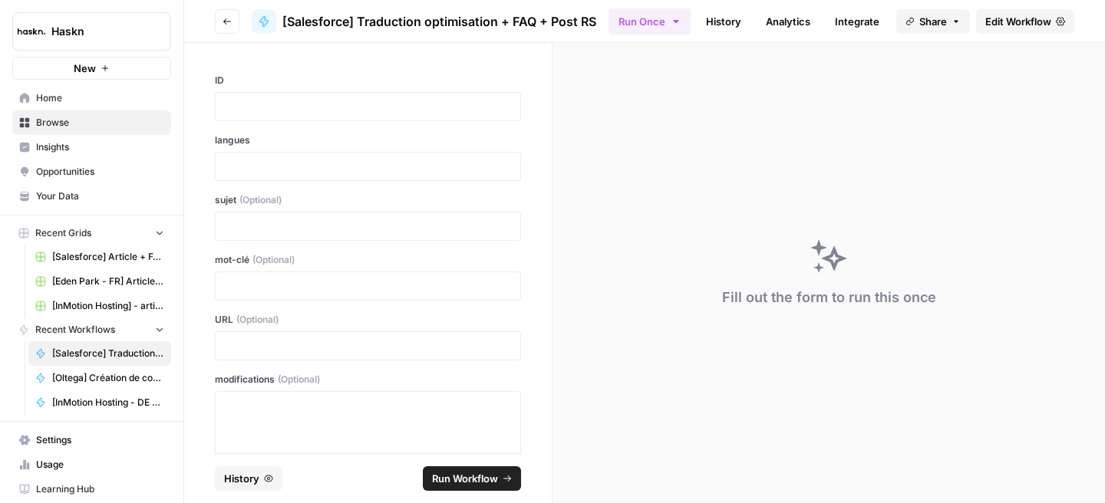
click at [1006, 27] on span "Edit Workflow" at bounding box center [1018, 21] width 66 height 15
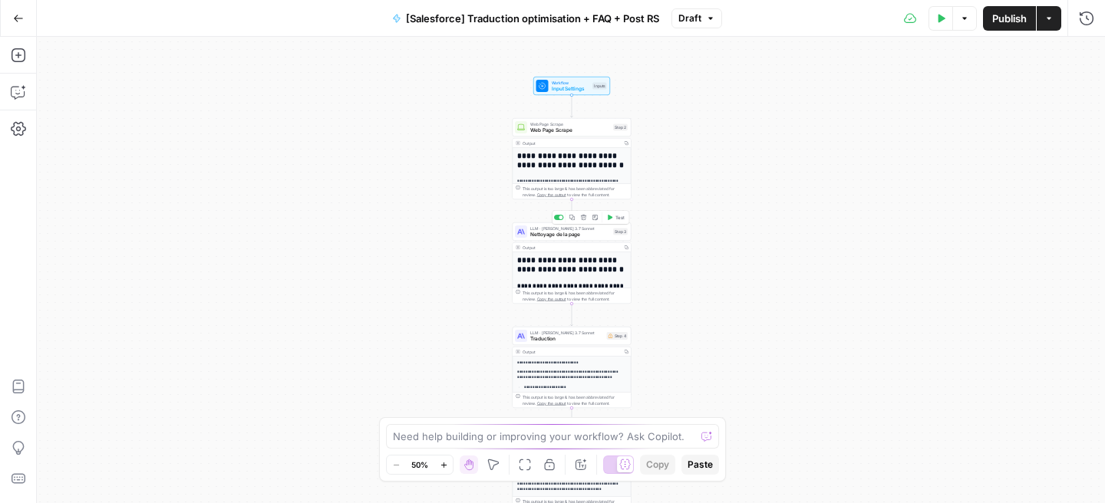
click at [579, 233] on span "Nettoyage de la page" at bounding box center [570, 235] width 80 height 8
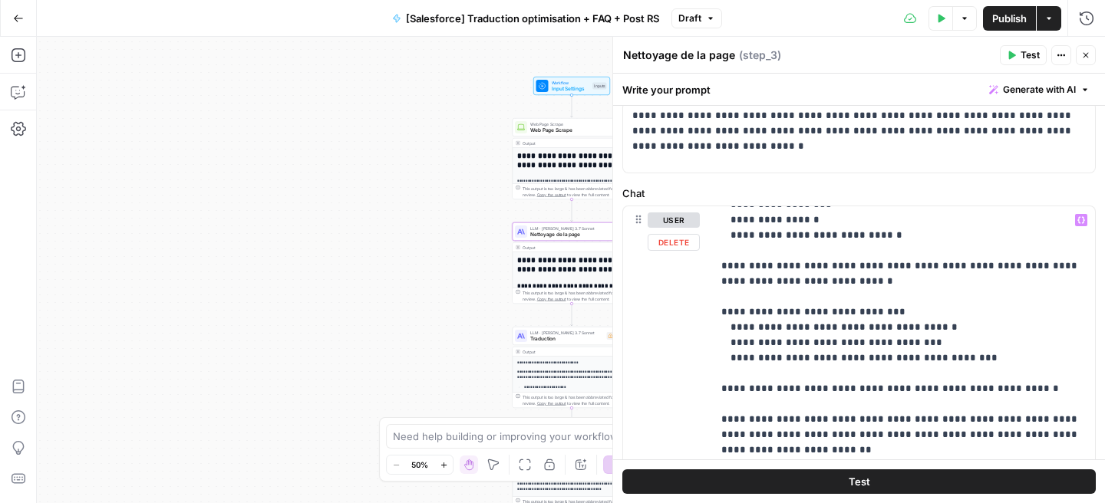
scroll to position [484, 0]
